Goal: Task Accomplishment & Management: Manage account settings

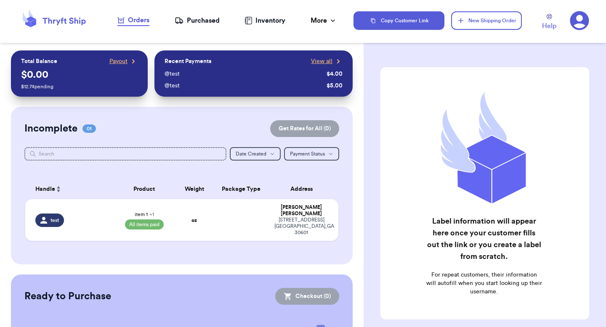
click at [411, 17] on button "Copy Customer Link" at bounding box center [398, 20] width 91 height 19
click at [221, 22] on nav "Orders Purchased Inventory More Stats Completed Orders Payments Payouts" at bounding box center [227, 21] width 252 height 28
click at [204, 21] on div "Purchased" at bounding box center [197, 21] width 45 height 10
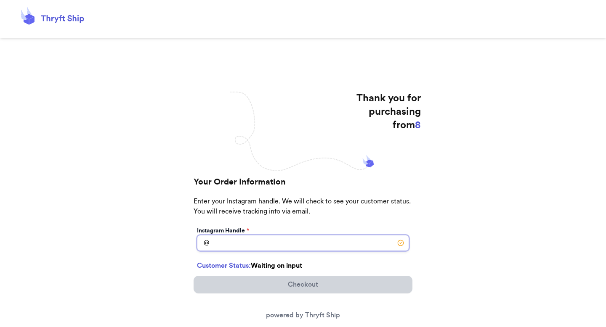
click at [223, 238] on input "[DATE] Subtotal" at bounding box center [303, 243] width 212 height 16
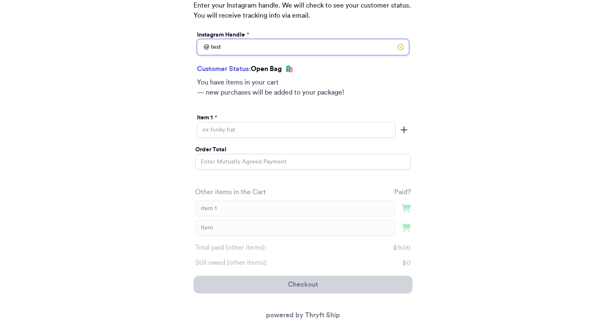
scroll to position [201, 0]
type input "test"
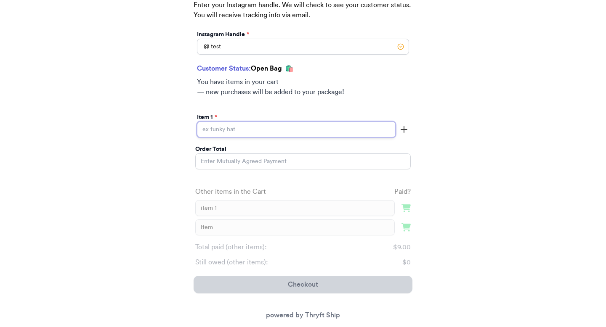
click at [257, 133] on input "Today's Subtotal" at bounding box center [296, 130] width 199 height 16
type input "two"
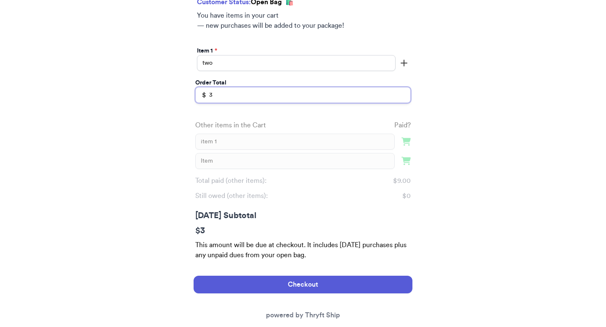
scroll to position [277, 0]
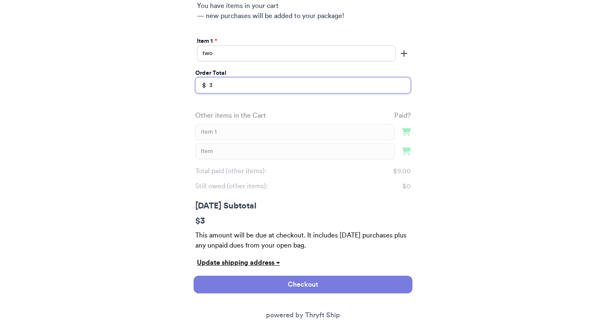
type input "3"
click at [258, 279] on button "Checkout" at bounding box center [303, 285] width 219 height 18
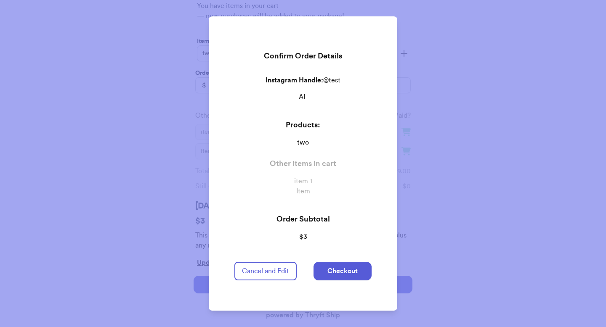
click at [325, 258] on div "Confirm Order Details Instagram Handle: @ test AL Products: two Other items in …" at bounding box center [302, 163] width 157 height 295
click at [325, 263] on button "Checkout" at bounding box center [342, 271] width 58 height 19
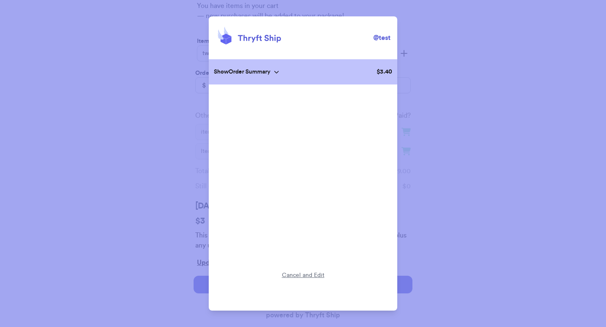
scroll to position [0, 0]
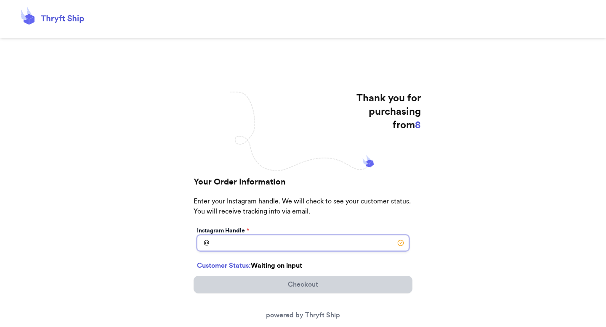
click at [281, 239] on input "[DATE] Subtotal" at bounding box center [303, 243] width 212 height 16
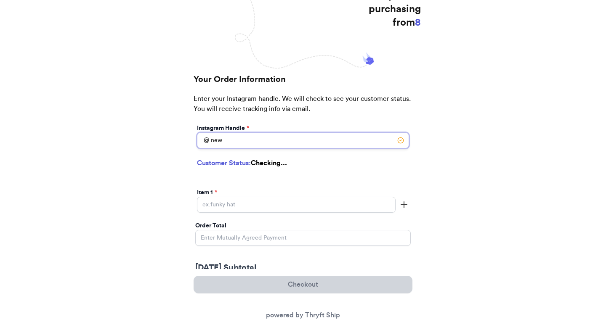
scroll to position [117, 0]
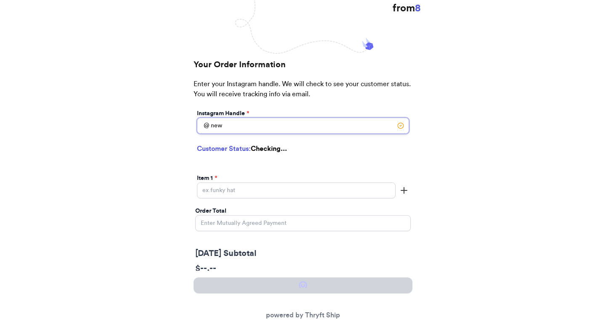
type input "new"
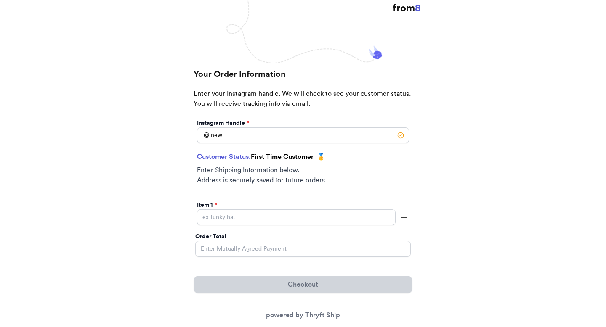
click at [291, 190] on div "Customer Status: First Time Customer 🥇 Enter Shipping Information below. Addres…" at bounding box center [302, 172] width 215 height 45
click at [286, 202] on div "Item 1 *" at bounding box center [296, 205] width 199 height 8
click at [282, 214] on input "[DATE] Subtotal" at bounding box center [296, 218] width 199 height 16
type input "item"
click at [265, 245] on input "Order Total" at bounding box center [302, 249] width 215 height 16
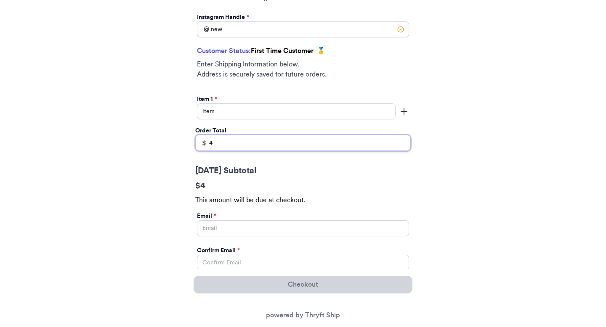
scroll to position [248, 0]
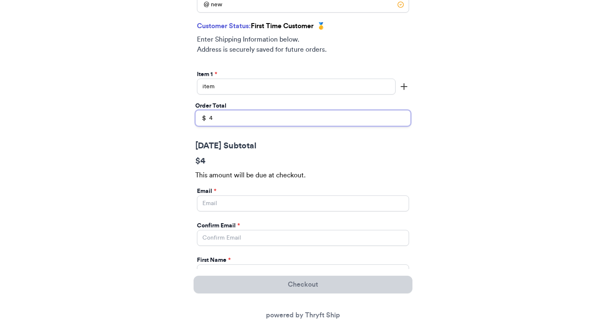
type input "4"
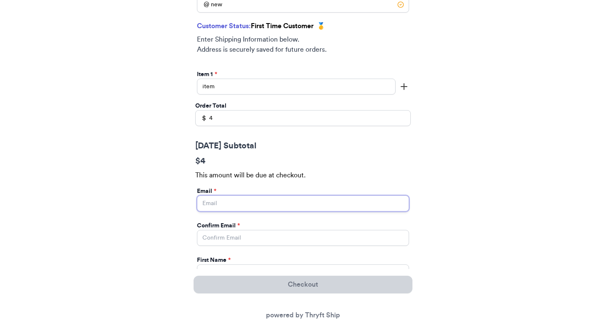
click at [263, 204] on input "Today's Subtotal" at bounding box center [303, 204] width 212 height 16
type input "valeria@thryftship.com"
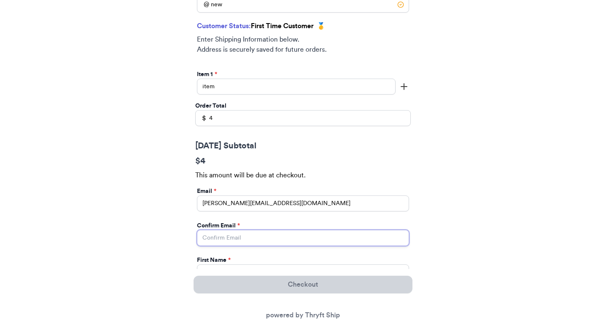
type input "valeria@thryftship.com"
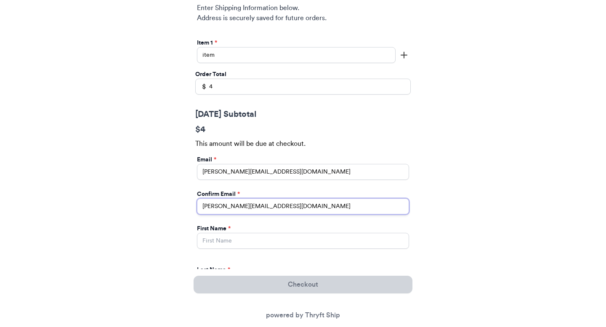
scroll to position [316, 0]
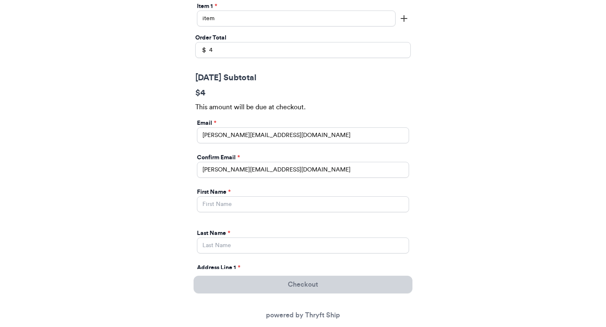
click at [289, 196] on div "First Name *" at bounding box center [303, 192] width 212 height 8
click at [287, 207] on input "Today's Subtotal" at bounding box center [303, 204] width 212 height 16
type input "[PERSON_NAME]"
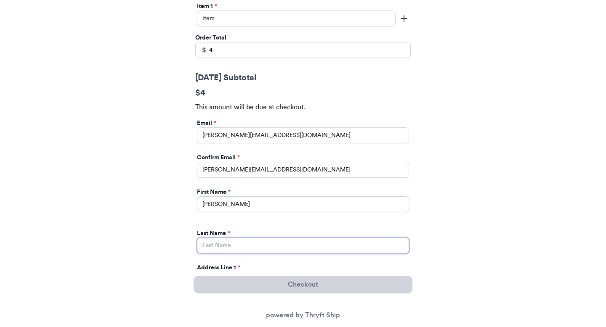
type input "[PERSON_NAME]"
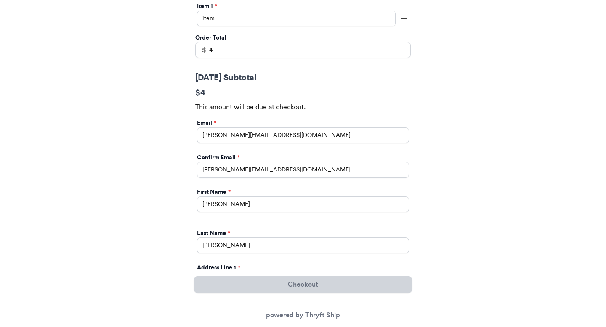
type input "[STREET_ADDRESS]"
type input "apt 211"
select select "GA"
type input "[GEOGRAPHIC_DATA]"
type input "30601"
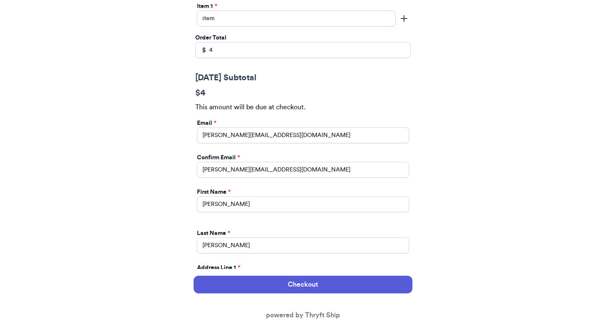
scroll to position [536, 0]
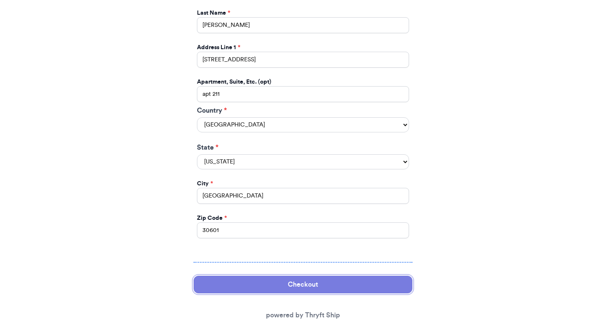
click at [268, 280] on button "Checkout" at bounding box center [303, 285] width 219 height 18
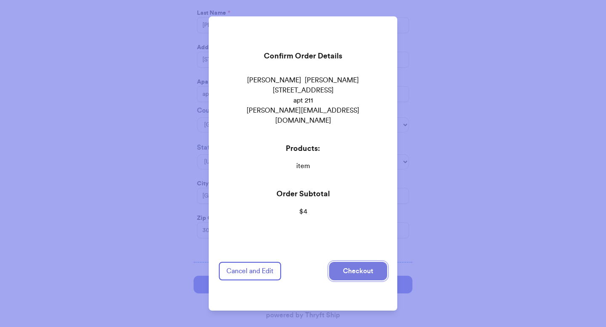
click at [332, 267] on button "Checkout" at bounding box center [358, 271] width 58 height 19
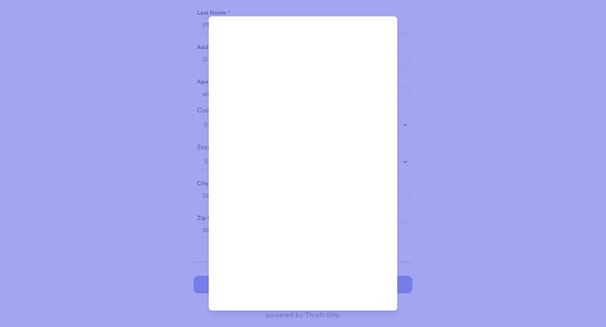
scroll to position [90, 0]
click at [409, 20] on div "@ new Show Order Summary $ 4.43 Cancel and Edit" at bounding box center [303, 163] width 606 height 327
click at [454, 48] on div "@ new Show Order Summary $ 4.43 Cancel and Edit" at bounding box center [303, 163] width 606 height 327
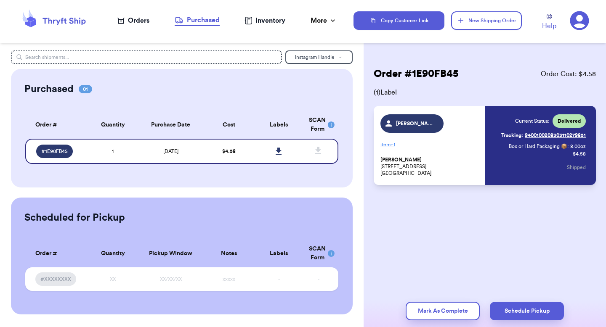
click at [127, 18] on div "Orders" at bounding box center [133, 21] width 32 height 10
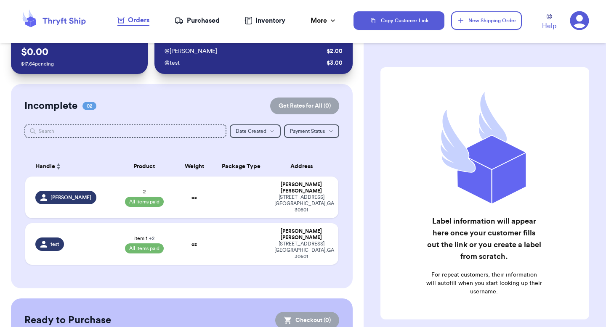
scroll to position [24, 0]
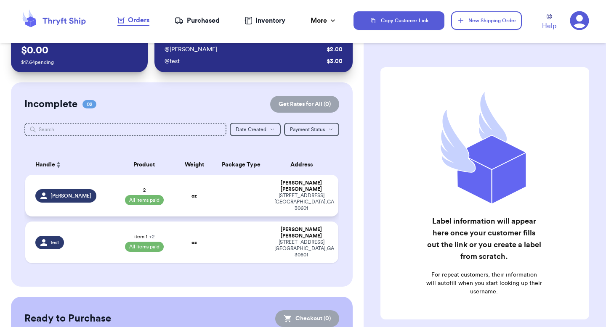
click at [202, 191] on td "oz" at bounding box center [193, 196] width 37 height 42
select select "paid"
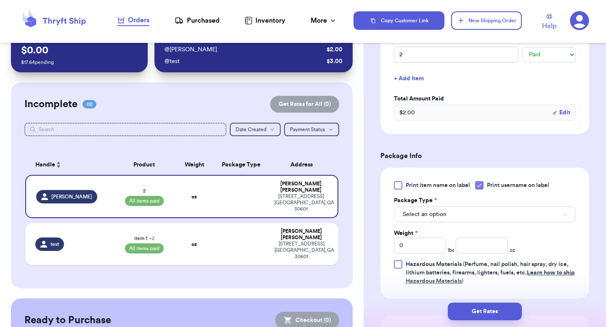
scroll to position [235, 0]
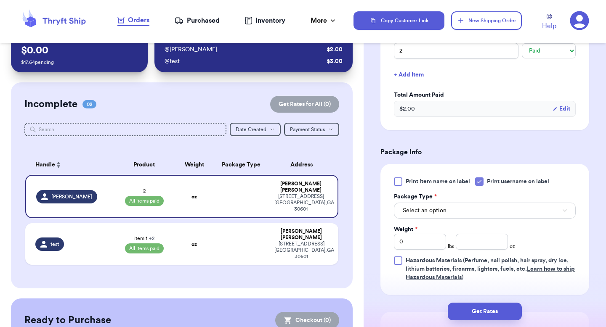
click at [340, 14] on nav "Orders Purchased Inventory More Stats Completed Orders Payments Payouts" at bounding box center [227, 21] width 252 height 28
click at [324, 15] on nav "Orders Purchased Inventory More Stats Completed Orders Payments Payouts" at bounding box center [227, 21] width 252 height 28
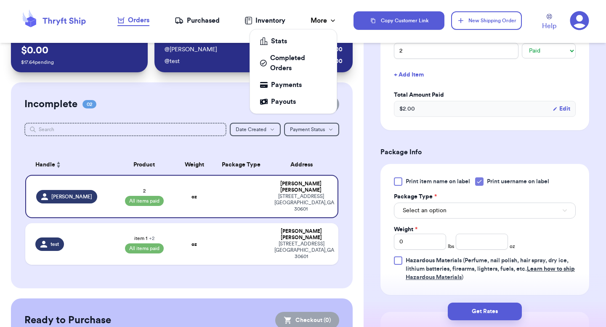
click at [320, 22] on div "More" at bounding box center [324, 21] width 27 height 10
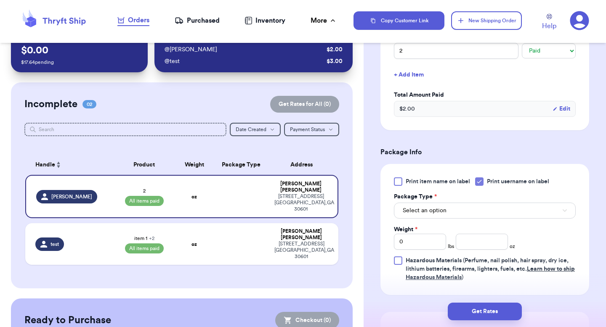
click at [586, 23] on icon at bounding box center [579, 20] width 19 height 19
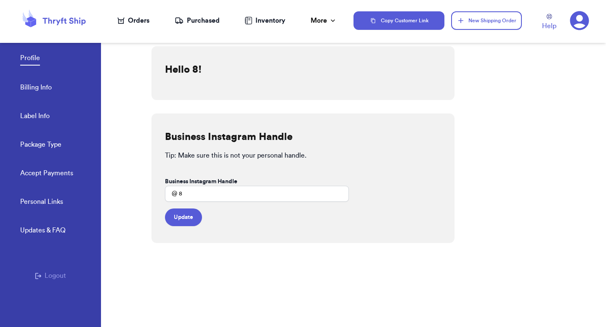
click at [45, 118] on link "Label Info" at bounding box center [34, 117] width 29 height 12
select select "GA"
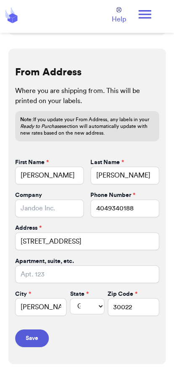
scroll to position [398, 0]
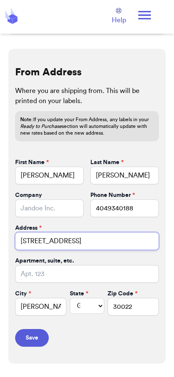
click at [60, 240] on input "10370 Oxford Mill Circle" at bounding box center [87, 241] width 144 height 18
click at [57, 242] on input "10370 Oxford Mill Circle" at bounding box center [87, 241] width 144 height 18
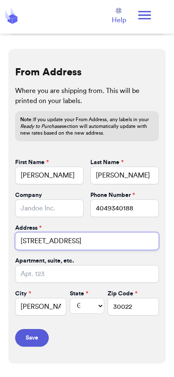
click at [57, 242] on input "10370 Oxford Mill Circle" at bounding box center [87, 241] width 144 height 18
type input "d"
type input "PO Box 12345"
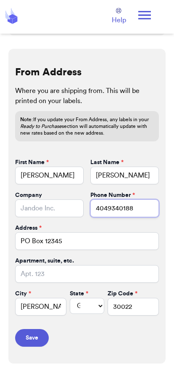
click at [125, 209] on input "4049340188" at bounding box center [124, 208] width 69 height 18
click at [134, 206] on input "4049340188" at bounding box center [124, 208] width 69 height 18
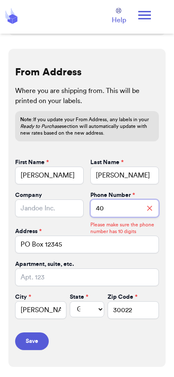
type input "4"
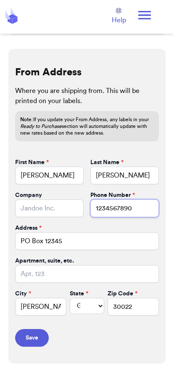
type input "1234567890"
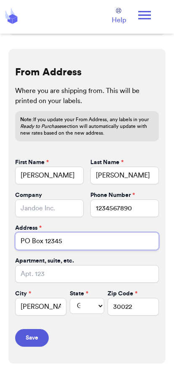
click at [117, 243] on input "PO Box 12345" at bounding box center [87, 241] width 144 height 18
type input "PO Box 00000"
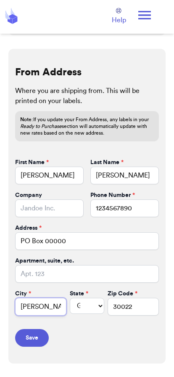
click at [51, 305] on input "Johns Creek" at bounding box center [40, 307] width 51 height 18
click at [0, 327] on com-1password-button at bounding box center [0, 377] width 0 height 0
click at [45, 309] on input "Johns Creek" at bounding box center [40, 307] width 51 height 18
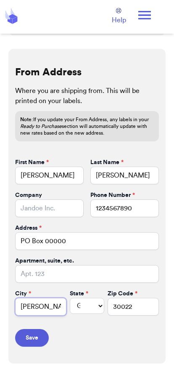
click at [45, 309] on input "Johns Creek" at bounding box center [40, 307] width 51 height 18
click at [31, 308] on input "Johns Creek" at bounding box center [40, 307] width 51 height 18
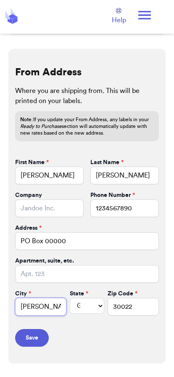
click at [31, 308] on input "Johns Creek" at bounding box center [40, 307] width 51 height 18
type input "FPO"
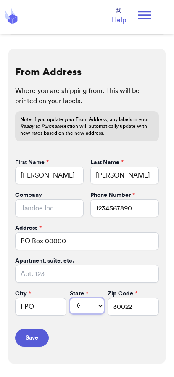
click at [86, 305] on select "AL AK AZ AR CA CO CT DE DC FL GA HI ID IL IN IA KS KY LA ME MD MA MI MN MS MO M…" at bounding box center [87, 306] width 35 height 16
select select "AE"
click at [70, 298] on select "AL AK AZ AR CA CO CT DE DC FL GA HI ID IL IN IA KS KY LA ME MD MA MI MN MS MO M…" at bounding box center [87, 306] width 35 height 16
click at [128, 307] on input "30022" at bounding box center [133, 307] width 51 height 18
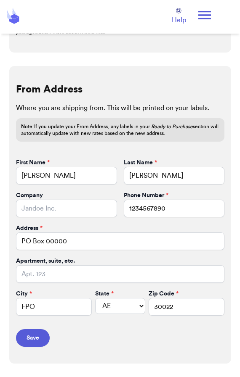
scroll to position [337, 0]
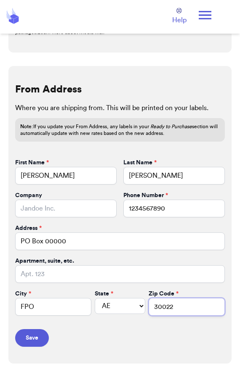
click at [171, 309] on input "30022" at bounding box center [187, 307] width 76 height 18
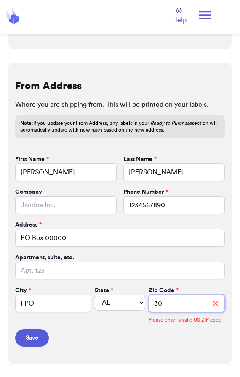
type input "3"
type input "-"
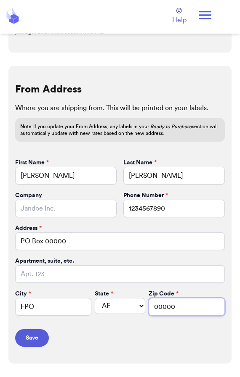
type input "00000"
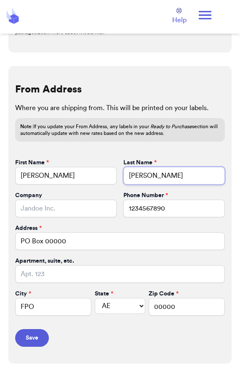
click at [156, 178] on input "Brenner" at bounding box center [173, 176] width 101 height 18
click at [155, 178] on input "Brenner" at bounding box center [173, 176] width 101 height 18
type input "B"
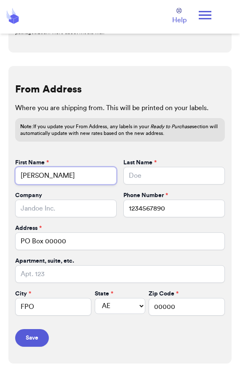
click at [75, 178] on input "Valeria" at bounding box center [65, 176] width 101 height 18
type input "V"
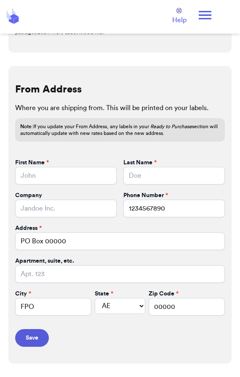
click at [151, 141] on div "Note: If you update your From Address, any labels in your Ready to Purchase sec…" at bounding box center [120, 130] width 210 height 24
click at [162, 208] on input "1234567890" at bounding box center [173, 209] width 101 height 18
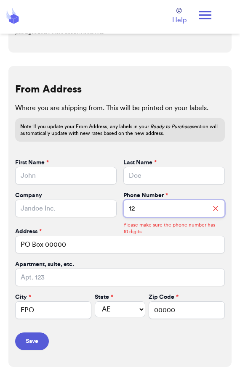
type input "1"
click at [202, 191] on div "Phone Number *" at bounding box center [173, 195] width 101 height 8
click at [197, 208] on input "Phone Number *" at bounding box center [173, 209] width 101 height 18
type input "1"
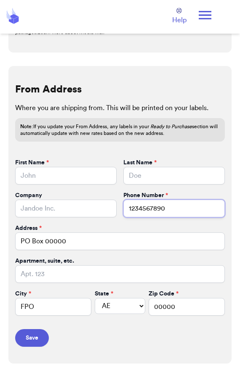
type input "1234567890"
click at [123, 306] on select "AL AK AZ AR CA CO CT DE DC FL GA HI ID IL IN IA KS KY LA ME MD MA MI MN MS MO M…" at bounding box center [120, 306] width 51 height 16
click at [201, 17] on icon at bounding box center [204, 15] width 17 height 17
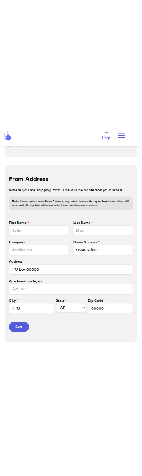
scroll to position [0, 0]
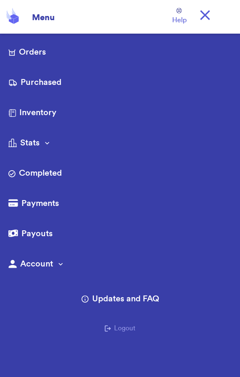
click at [28, 88] on link "Purchased" at bounding box center [119, 83] width 223 height 13
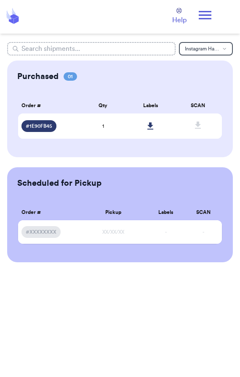
click at [63, 51] on input "text" at bounding box center [91, 48] width 168 height 13
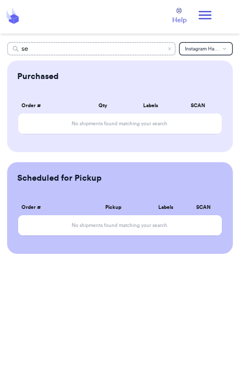
type input "s"
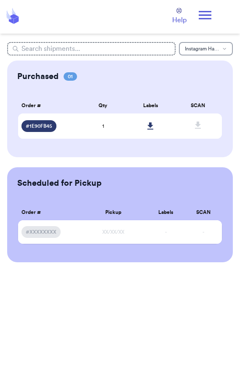
click at [201, 49] on span "Instagram Handle" at bounding box center [202, 48] width 35 height 5
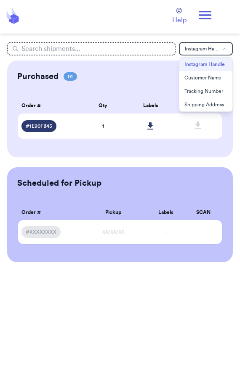
click at [86, 128] on td "1" at bounding box center [103, 126] width 48 height 25
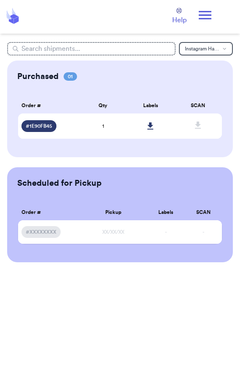
click at [69, 127] on div "# 1E90FB45" at bounding box center [48, 126] width 54 height 12
click at [40, 125] on span "# 1E90FB45" at bounding box center [39, 126] width 27 height 7
click at [40, 127] on span "# 1E90FB45" at bounding box center [39, 126] width 27 height 7
click at [130, 126] on td at bounding box center [151, 126] width 48 height 25
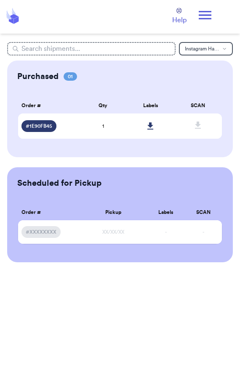
click at [130, 126] on td at bounding box center [151, 126] width 48 height 25
click at [114, 243] on td "XX/XX/XX" at bounding box center [113, 232] width 68 height 24
click at [116, 124] on td "1" at bounding box center [103, 126] width 48 height 25
click at [239, 126] on div "Instagram Handle Purchased 01 Order # Qty Labels SCAN # 1E90FB45 1 Order # Quan…" at bounding box center [120, 152] width 240 height 220
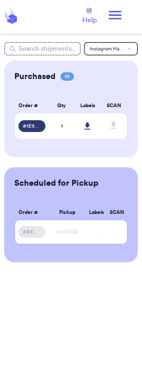
click at [62, 126] on span "1" at bounding box center [62, 126] width 2 height 5
click at [61, 126] on span "1" at bounding box center [62, 126] width 2 height 5
click at [61, 124] on span "1" at bounding box center [62, 126] width 2 height 5
click at [61, 125] on span "1" at bounding box center [62, 126] width 2 height 5
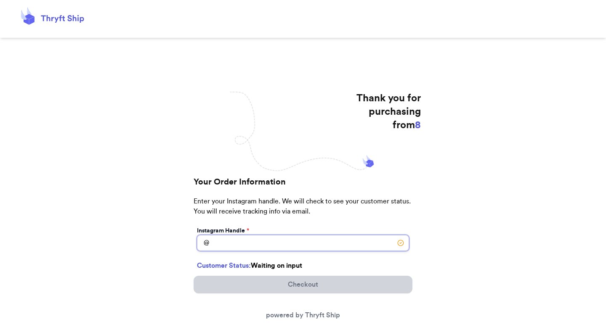
click at [266, 248] on input "[DATE] Subtotal" at bounding box center [303, 243] width 212 height 16
type input "[PERSON_NAME]"
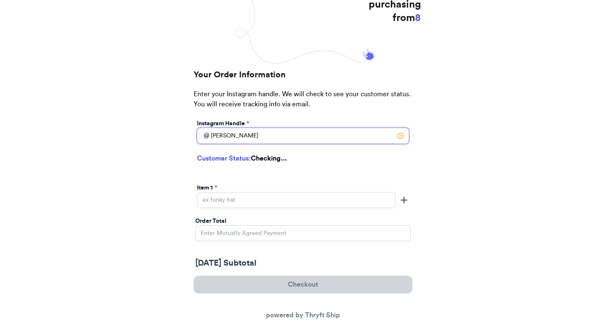
select select "GA"
type input "[GEOGRAPHIC_DATA]"
type input "30601"
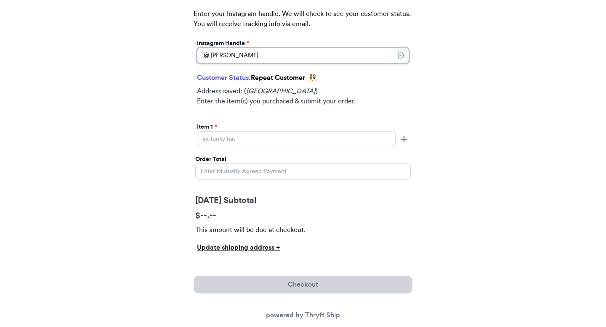
scroll to position [214, 0]
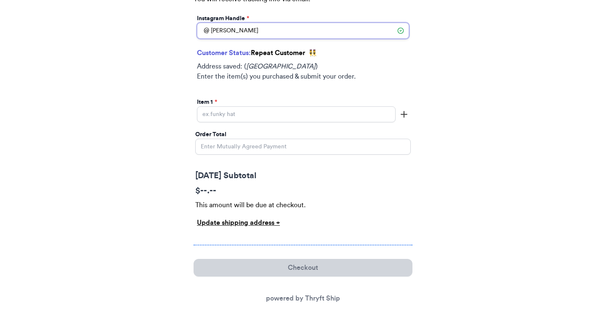
type input "[PERSON_NAME]"
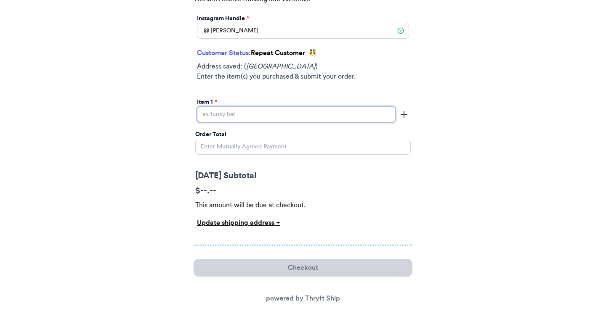
click at [295, 110] on input "[DATE] Subtotal" at bounding box center [296, 114] width 199 height 16
type input "2"
click at [278, 156] on div "Order Total" at bounding box center [302, 143] width 215 height 27
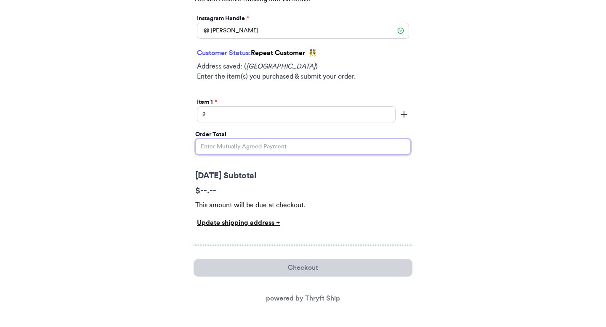
click at [279, 149] on input "Order Total" at bounding box center [302, 147] width 215 height 16
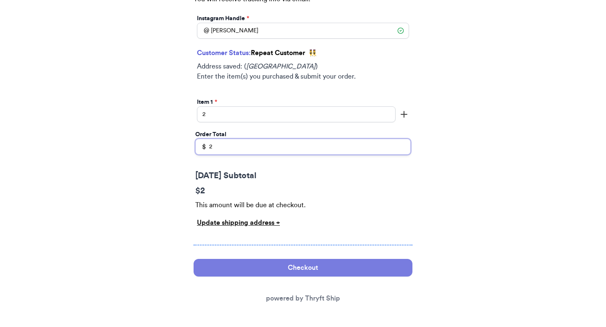
type input "2"
click at [276, 266] on button "Checkout" at bounding box center [303, 268] width 219 height 18
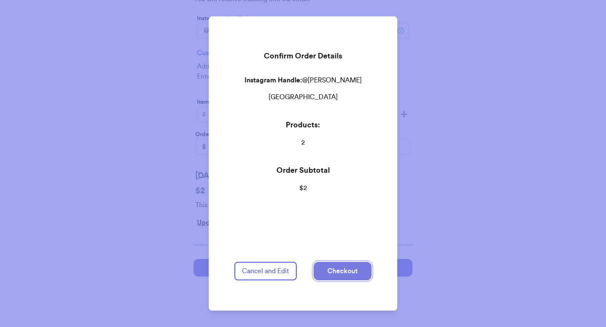
click at [327, 266] on button "Checkout" at bounding box center [342, 271] width 58 height 19
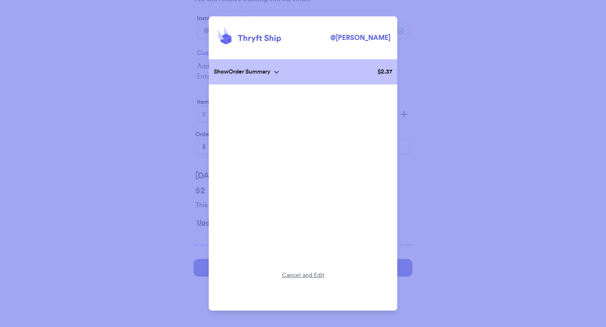
scroll to position [0, 0]
